Goal: Task Accomplishment & Management: Complete application form

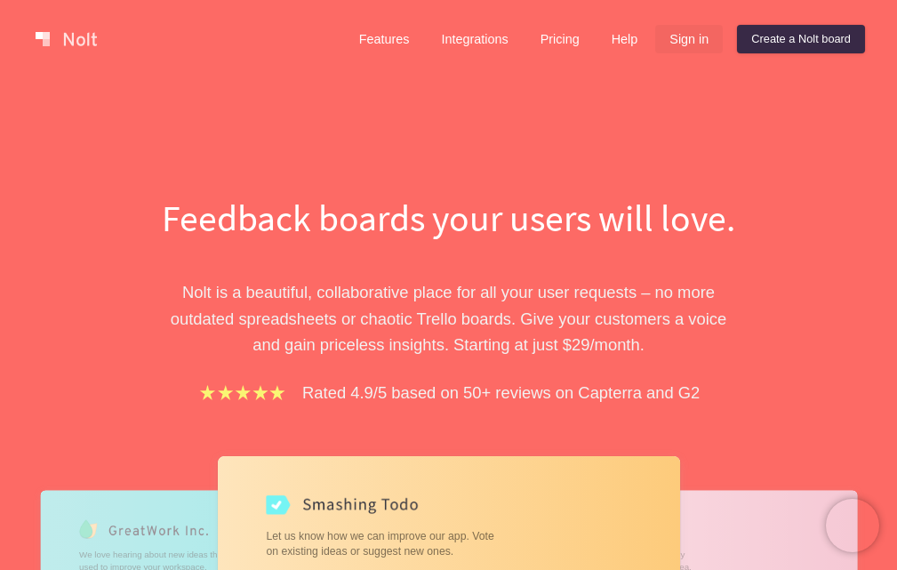
click at [692, 39] on link "Sign in" at bounding box center [690, 39] width 68 height 28
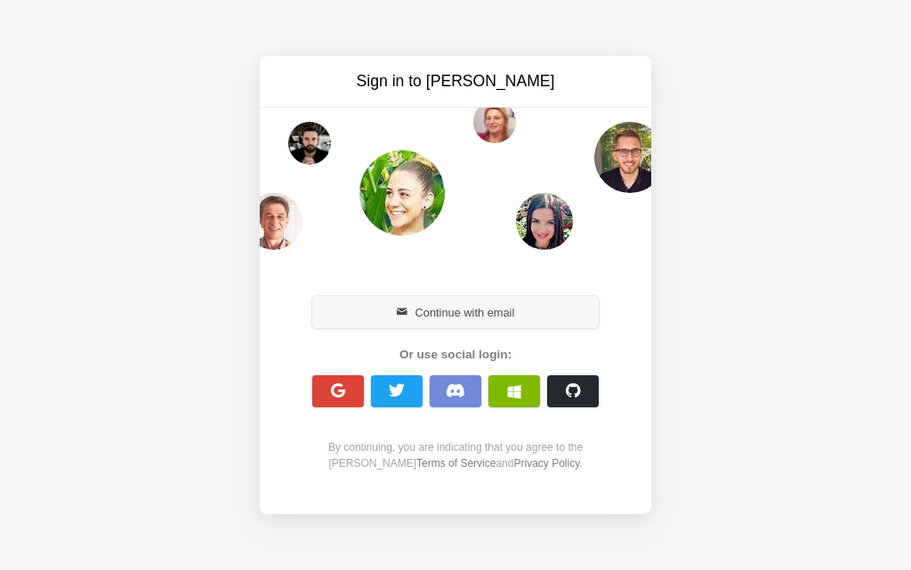
click at [446, 307] on button "Continue with email" at bounding box center [455, 312] width 286 height 32
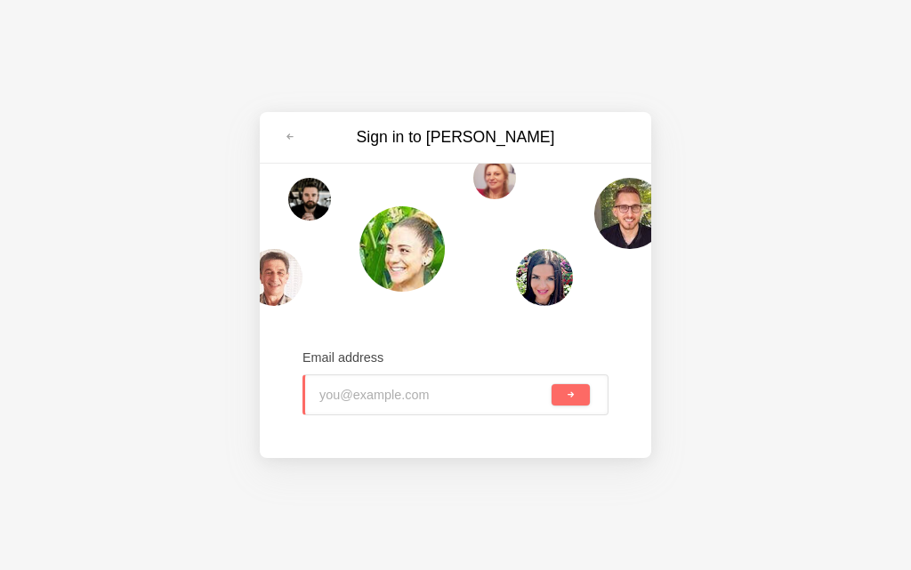
type input "suzinajha@outlook.com"
click at [566, 393] on span "submit" at bounding box center [571, 395] width 10 height 10
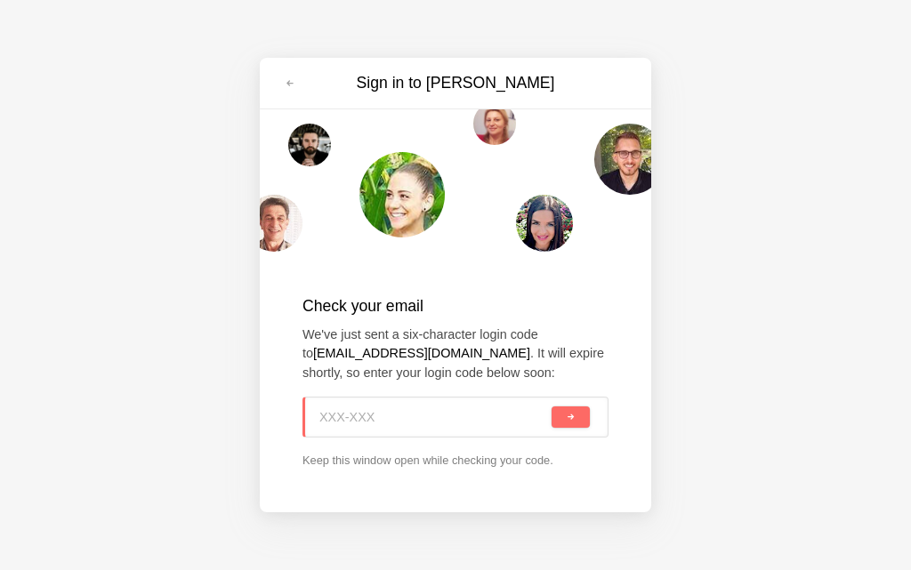
click at [423, 404] on input at bounding box center [433, 417] width 229 height 39
paste input "XTQ-11B"
type input "XTQ-11B"
click at [560, 414] on button "submit" at bounding box center [570, 416] width 38 height 21
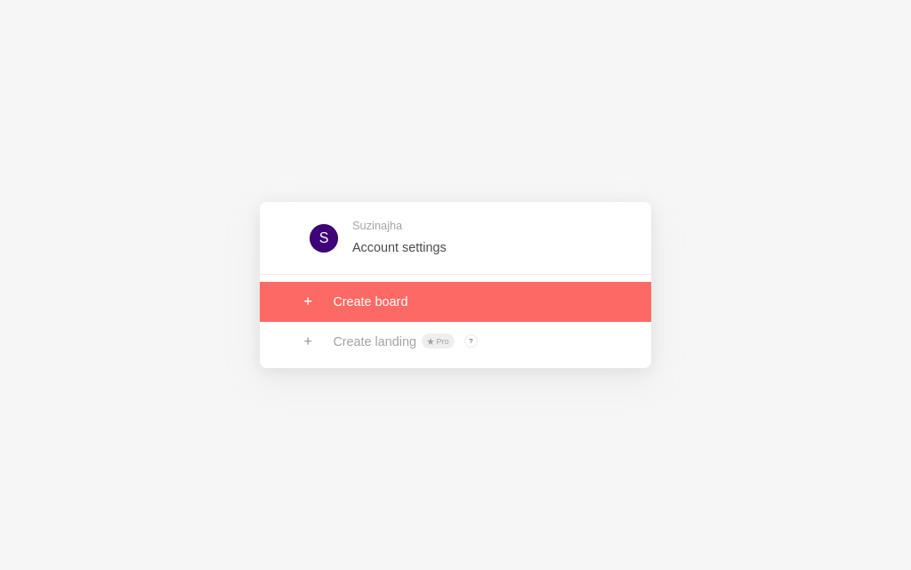
click at [408, 294] on link at bounding box center [455, 301] width 391 height 39
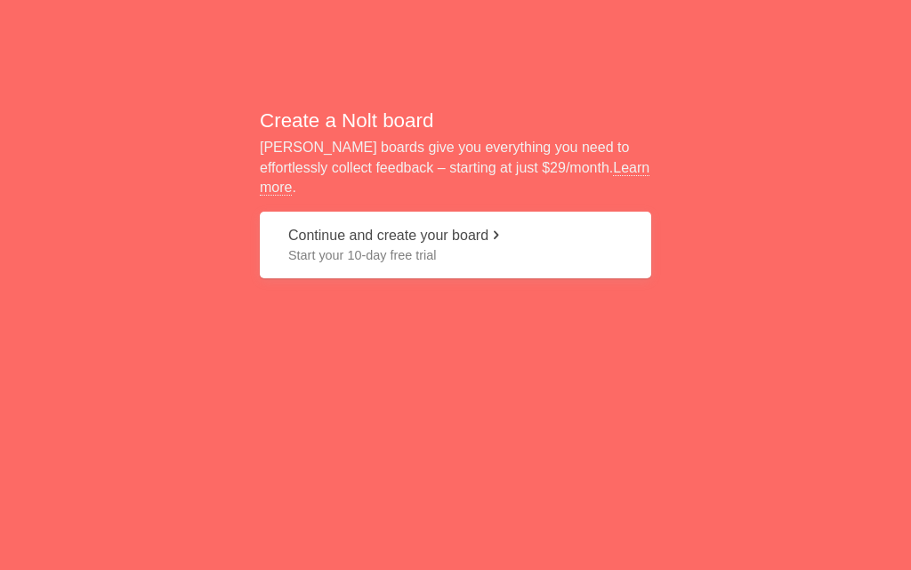
click at [351, 235] on button "Continue and create your board Start your 10-day free trial" at bounding box center [455, 245] width 391 height 67
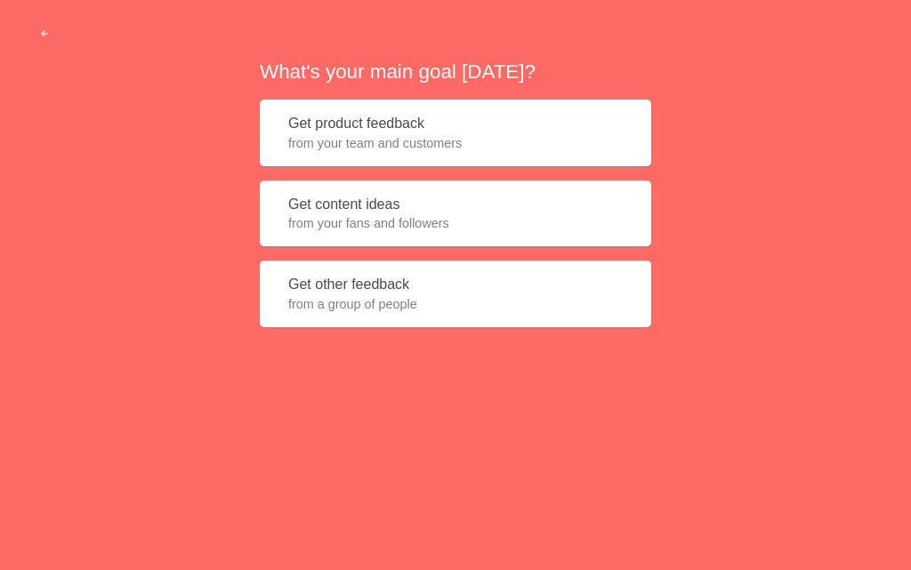
click at [353, 237] on button "Get content ideas from your fans and followers" at bounding box center [455, 214] width 391 height 67
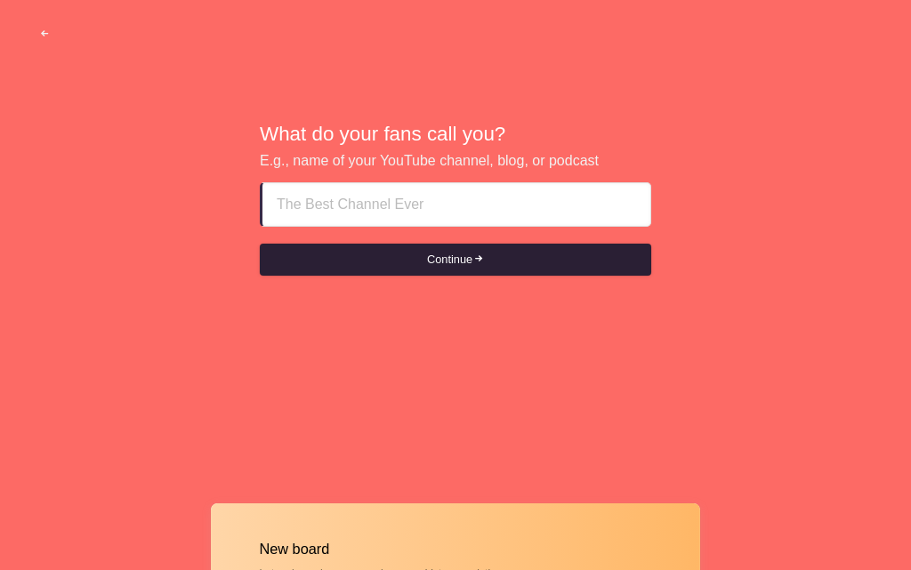
type input "Abu dhabi Escort Girls Service ♔♣♣♔ +971569636398"
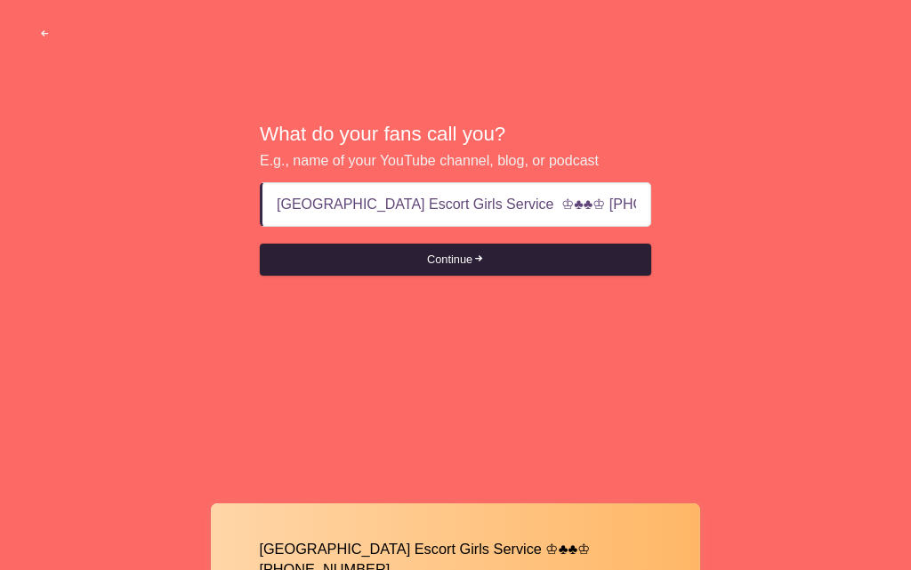
click at [464, 266] on button "Continue" at bounding box center [455, 260] width 391 height 32
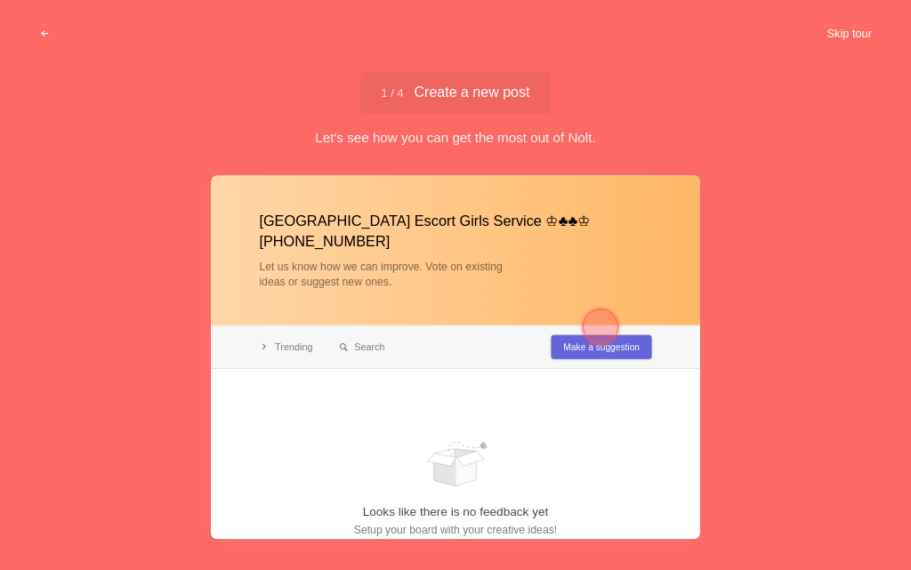
click at [833, 34] on button "Skip tour" at bounding box center [849, 34] width 88 height 32
